Goal: Browse casually

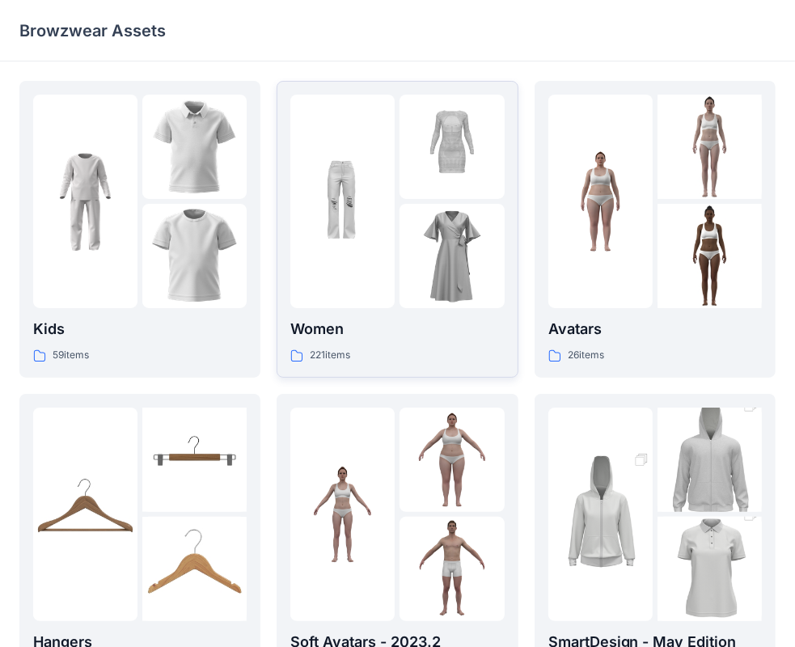
click at [404, 188] on img at bounding box center [452, 147] width 104 height 104
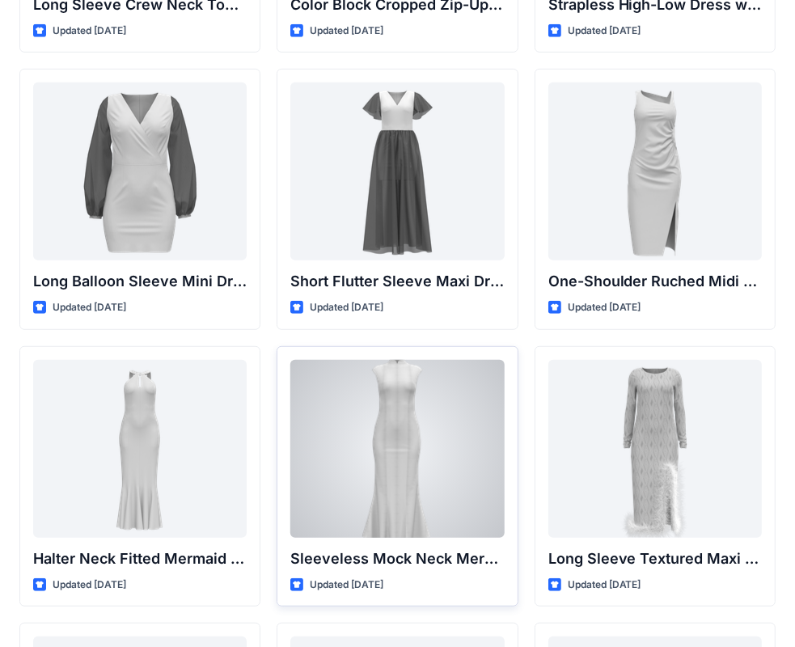
scroll to position [603, 0]
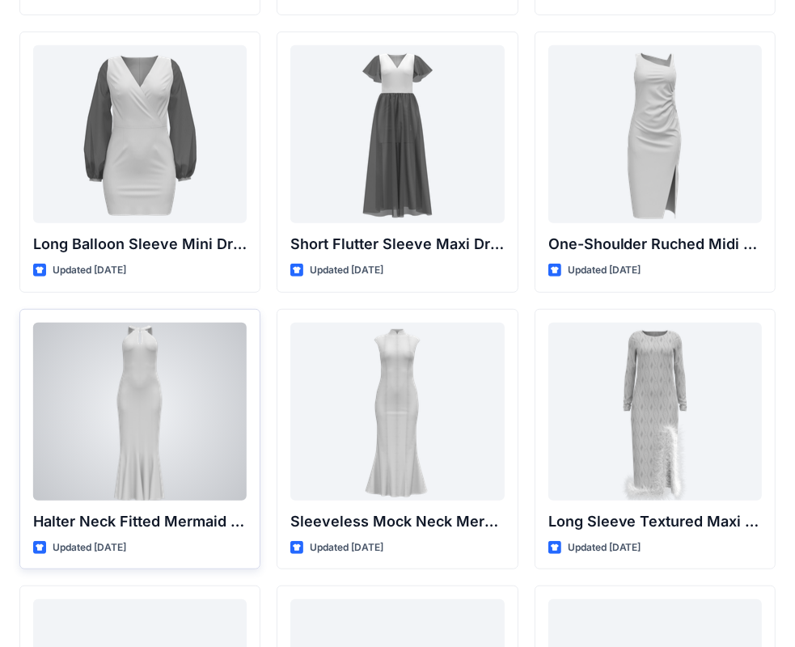
click at [176, 383] on div at bounding box center [140, 412] width 214 height 178
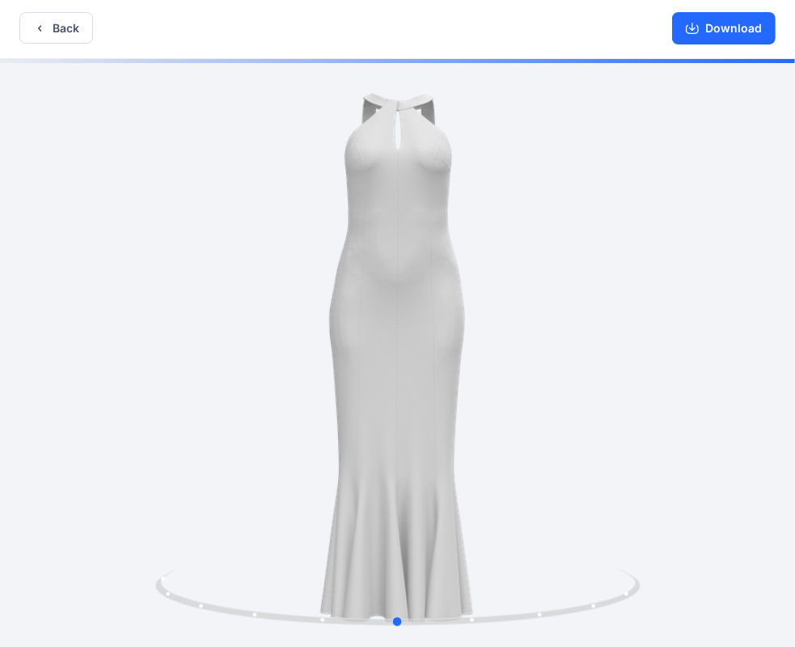
scroll to position [3, 0]
drag, startPoint x: 472, startPoint y: 253, endPoint x: 469, endPoint y: 317, distance: 64.0
click at [469, 317] on div at bounding box center [397, 352] width 795 height 589
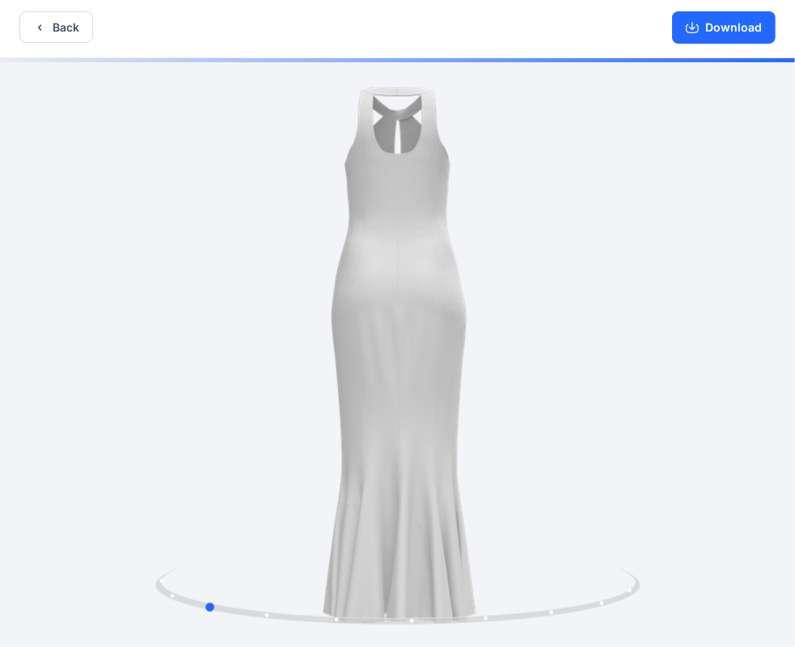
drag, startPoint x: 456, startPoint y: 324, endPoint x: 294, endPoint y: 320, distance: 161.9
click at [294, 320] on div at bounding box center [397, 352] width 795 height 589
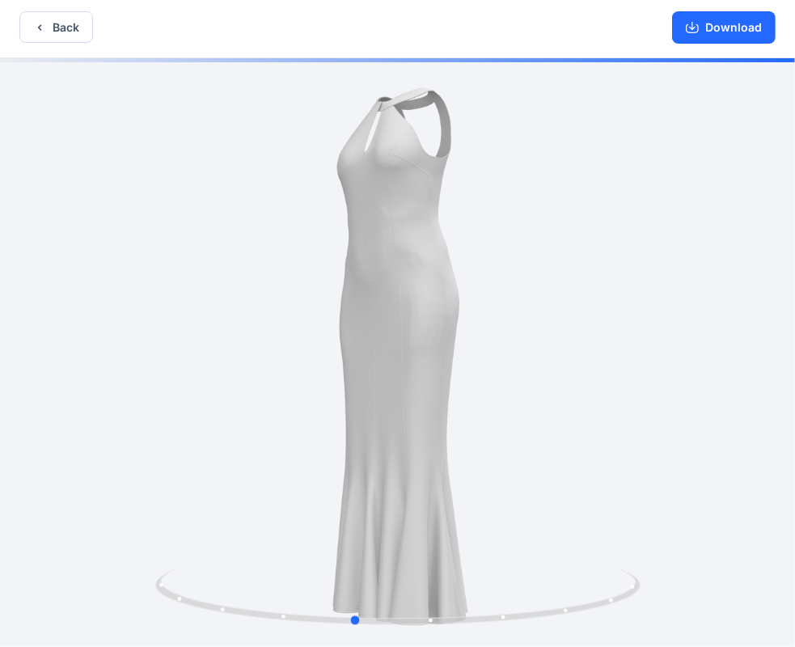
drag, startPoint x: 318, startPoint y: 269, endPoint x: 470, endPoint y: 281, distance: 152.6
click at [470, 281] on div at bounding box center [397, 352] width 795 height 589
click at [69, 14] on button "Back" at bounding box center [56, 27] width 74 height 32
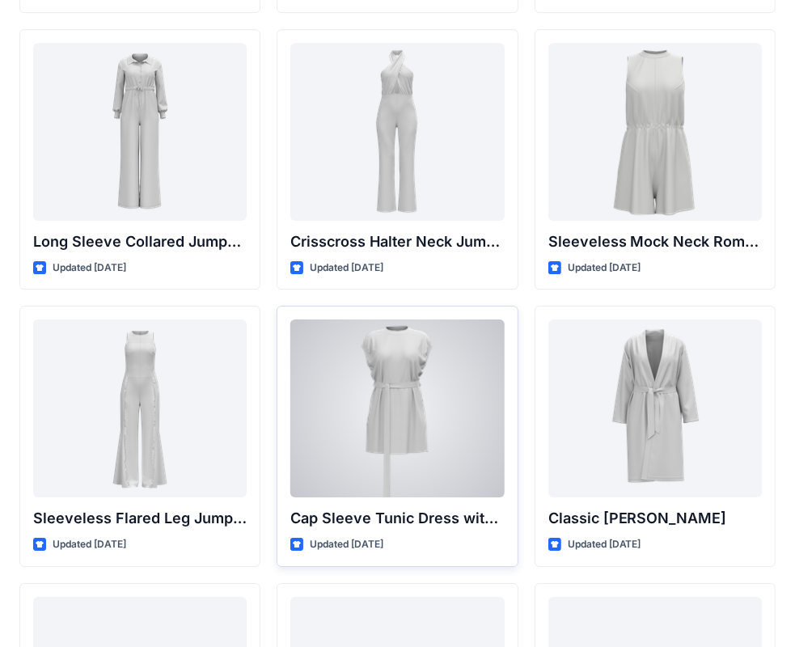
scroll to position [3386, 0]
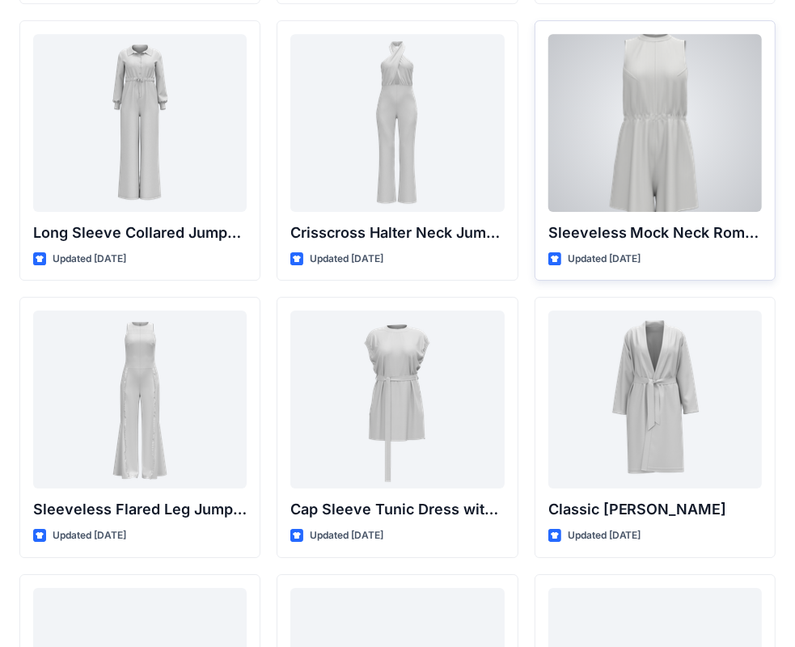
click at [651, 91] on div at bounding box center [655, 123] width 214 height 178
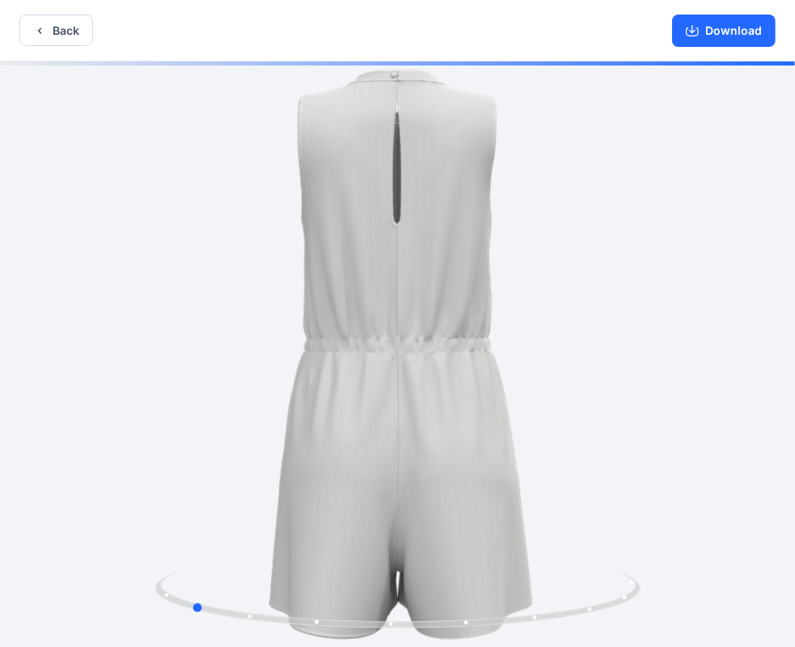
drag, startPoint x: 429, startPoint y: 233, endPoint x: 309, endPoint y: 242, distance: 120.1
click at [269, 290] on div at bounding box center [397, 355] width 795 height 589
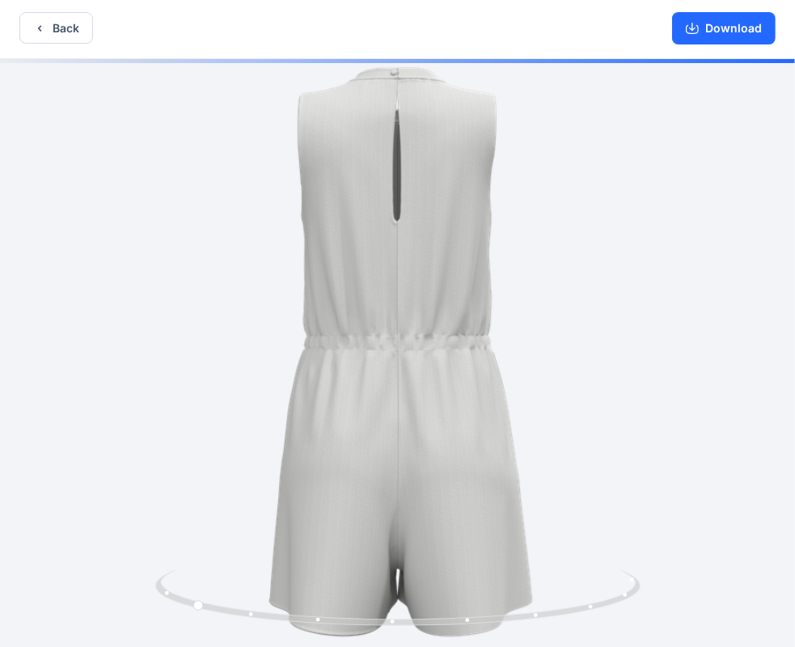
scroll to position [3, 0]
drag, startPoint x: 421, startPoint y: 181, endPoint x: 417, endPoint y: 228, distance: 47.0
click at [417, 228] on div at bounding box center [397, 352] width 795 height 589
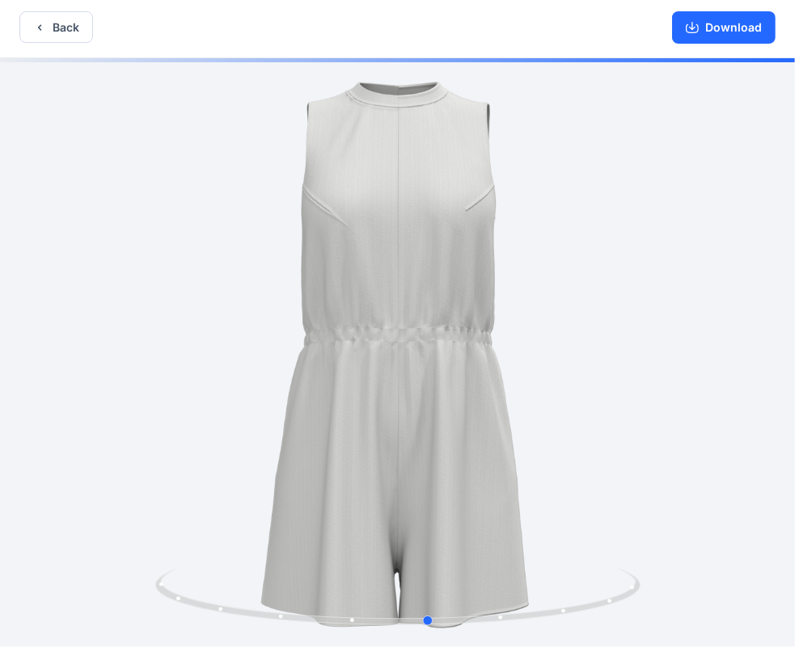
drag, startPoint x: 303, startPoint y: 243, endPoint x: 526, endPoint y: 287, distance: 226.7
click at [526, 287] on div at bounding box center [397, 352] width 795 height 589
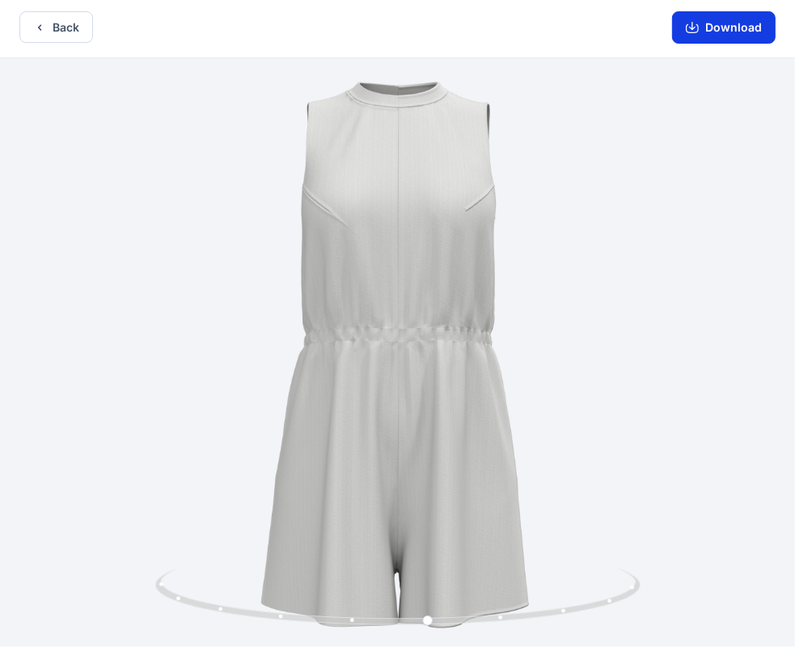
click at [709, 36] on button "Download" at bounding box center [724, 27] width 104 height 32
click at [704, 29] on button "Download" at bounding box center [724, 27] width 104 height 32
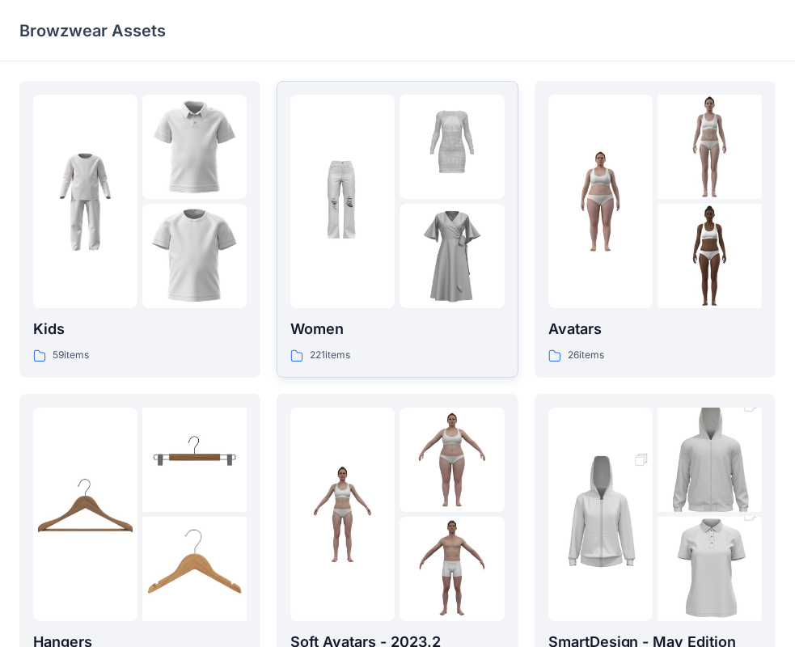
click at [408, 222] on img at bounding box center [452, 256] width 104 height 104
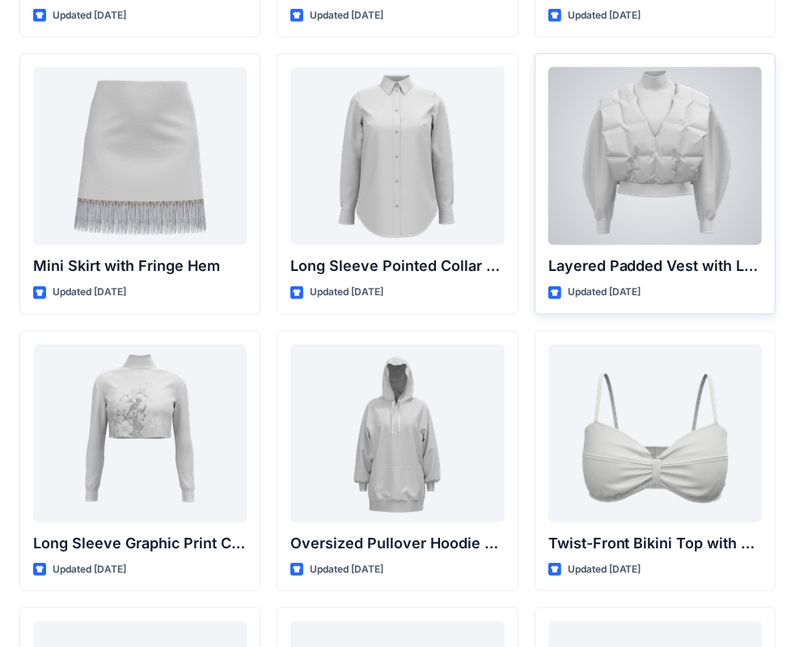
scroll to position [4737, 0]
click at [653, 208] on div at bounding box center [655, 157] width 214 height 178
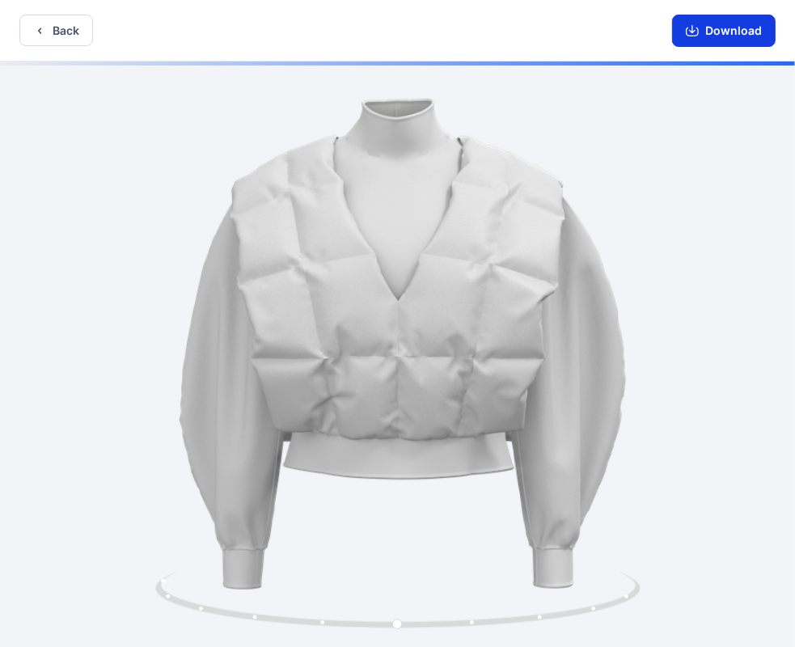
click at [692, 32] on icon "button" at bounding box center [692, 30] width 13 height 13
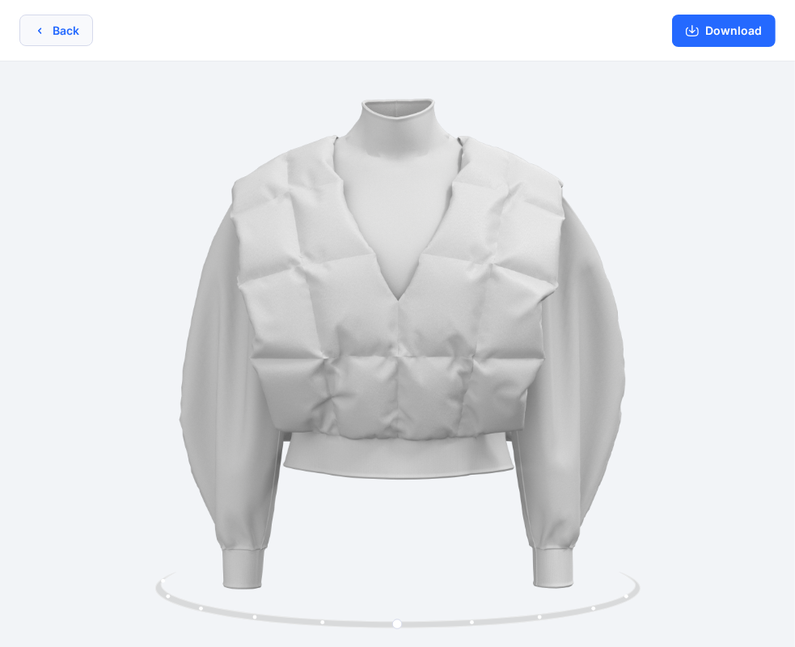
click at [80, 42] on button "Back" at bounding box center [56, 31] width 74 height 32
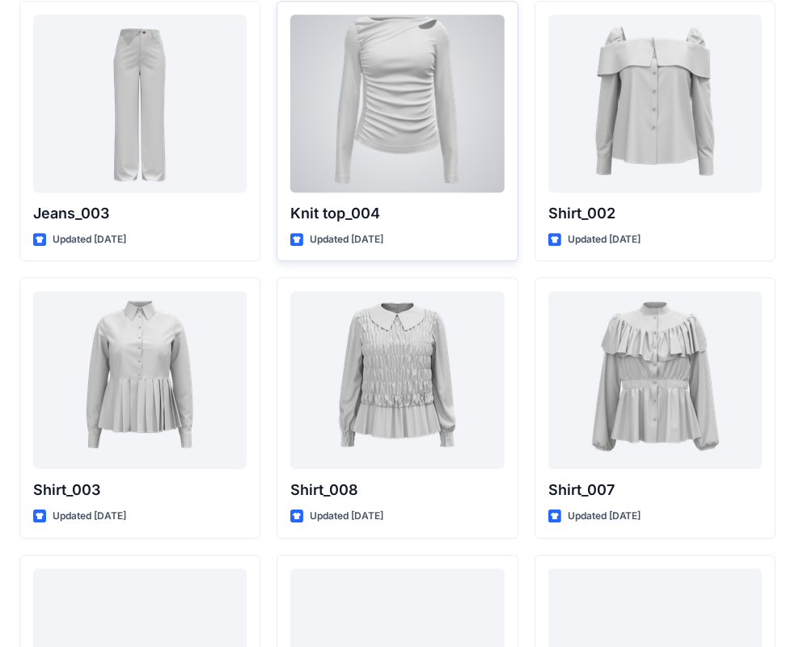
scroll to position [7035, 0]
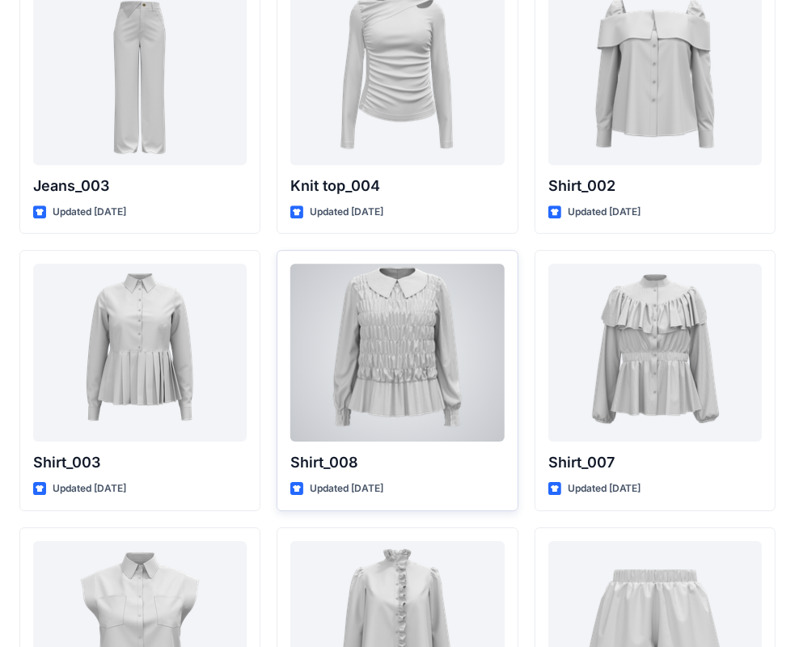
click at [368, 351] on div at bounding box center [397, 353] width 214 height 178
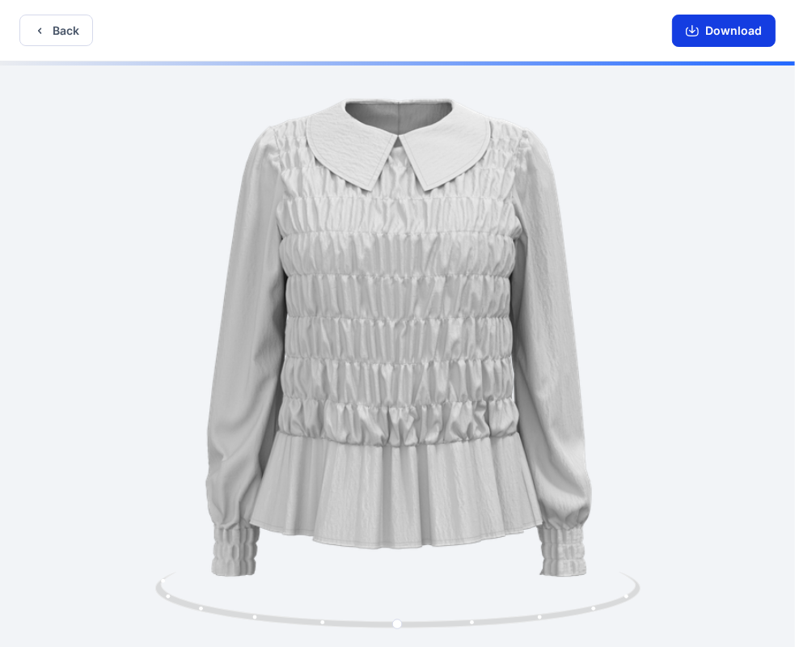
click at [699, 28] on icon "button" at bounding box center [692, 32] width 13 height 9
click at [741, 28] on button "Download" at bounding box center [724, 31] width 104 height 32
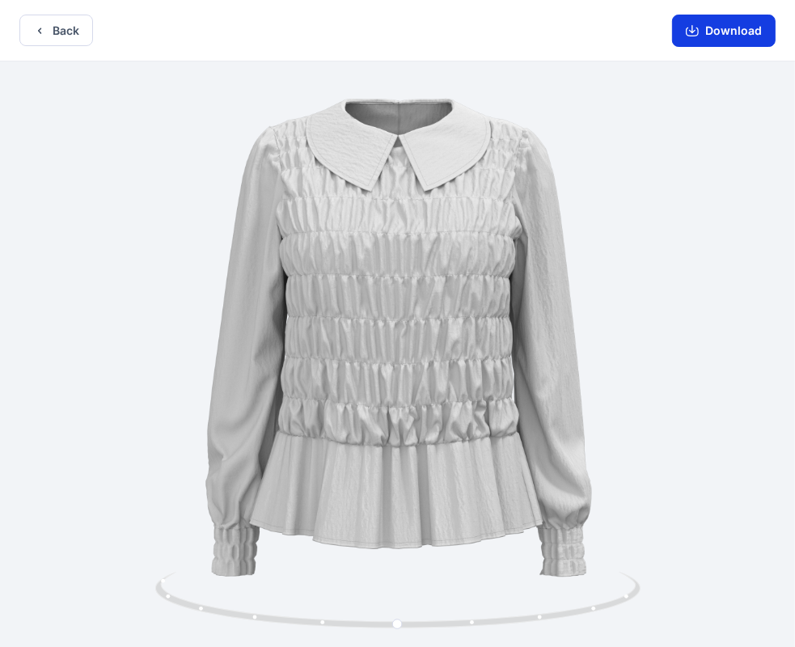
click at [701, 31] on button "Download" at bounding box center [724, 31] width 104 height 32
click at [64, 33] on button "Back" at bounding box center [56, 31] width 74 height 32
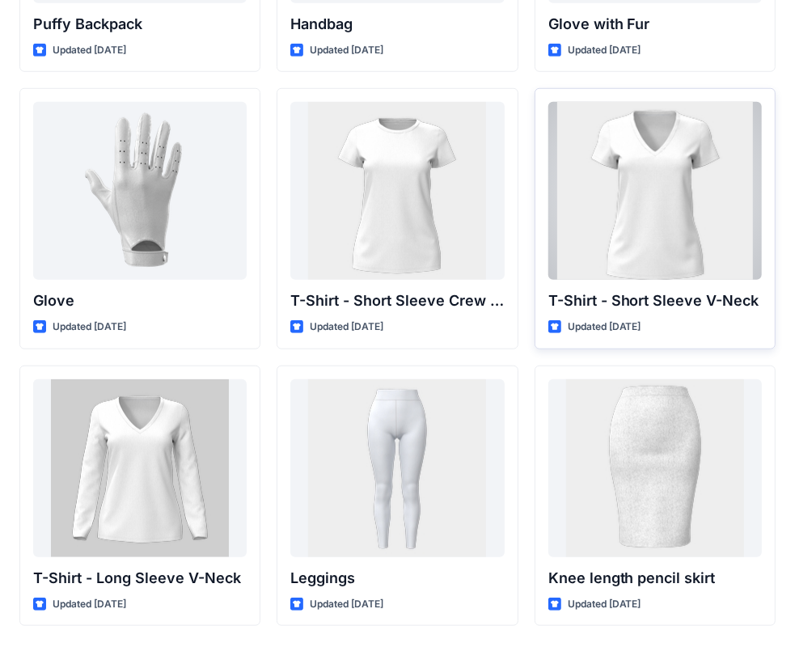
scroll to position [12715, 0]
